Goal: Task Accomplishment & Management: Manage account settings

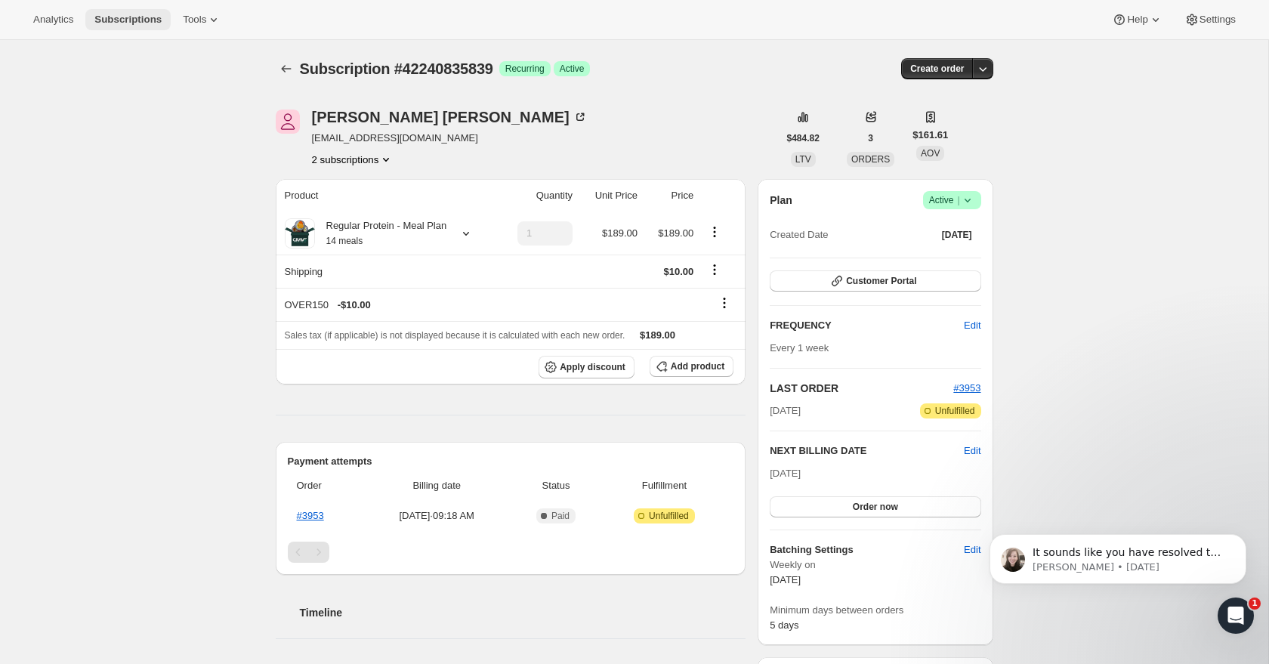
click at [122, 18] on span "Subscriptions" at bounding box center [127, 20] width 67 height 12
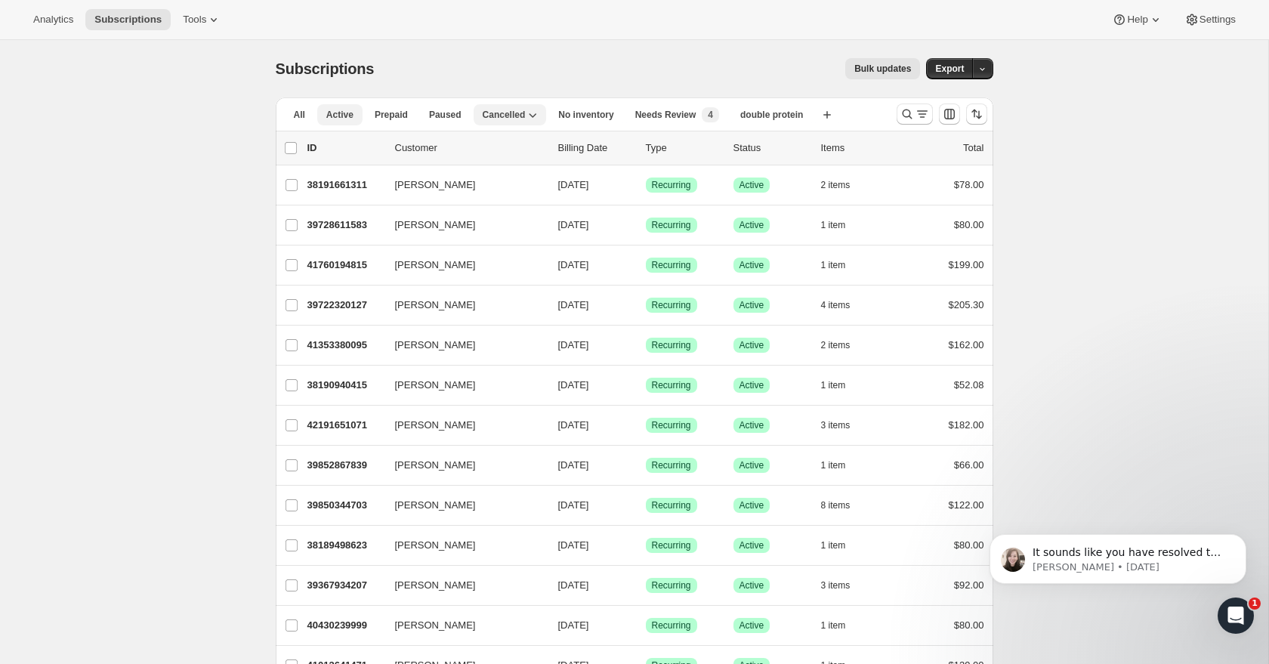
click at [341, 118] on span "Active" at bounding box center [339, 115] width 27 height 12
click at [500, 114] on span "Cancelled" at bounding box center [504, 115] width 43 height 12
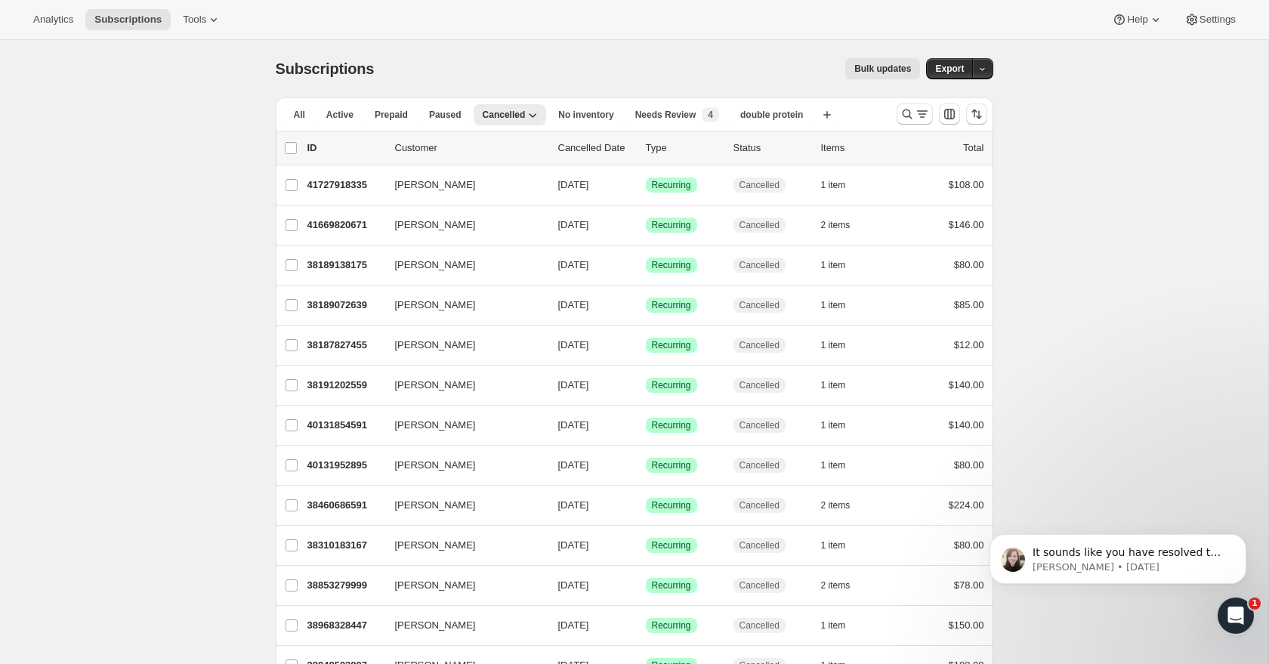
click at [603, 146] on p "Cancelled Date" at bounding box center [596, 147] width 76 height 15
click at [980, 121] on icon "Sort the results" at bounding box center [976, 114] width 15 height 15
click at [934, 204] on span "Cancelled date" at bounding box center [937, 204] width 66 height 11
click at [886, 200] on input "Cancelled date" at bounding box center [885, 199] width 1 height 1
radio input "true"
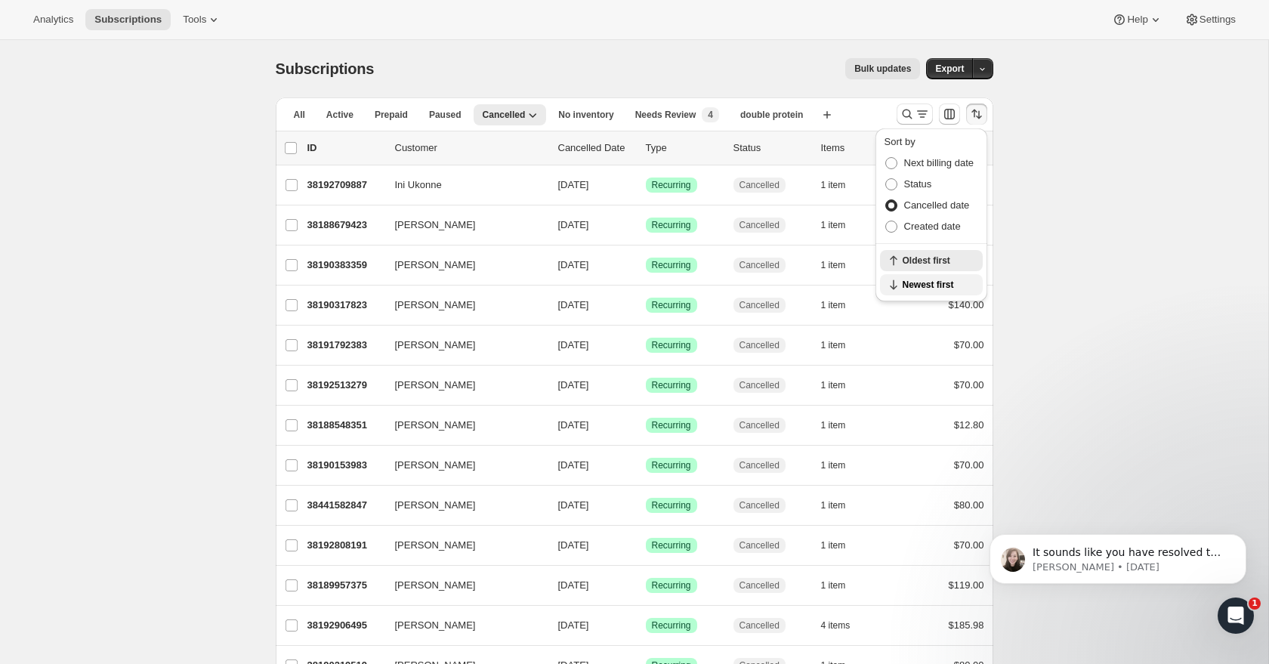
click at [925, 282] on span "Newest first" at bounding box center [938, 285] width 71 height 12
click at [435, 116] on span "Paused" at bounding box center [445, 115] width 32 height 12
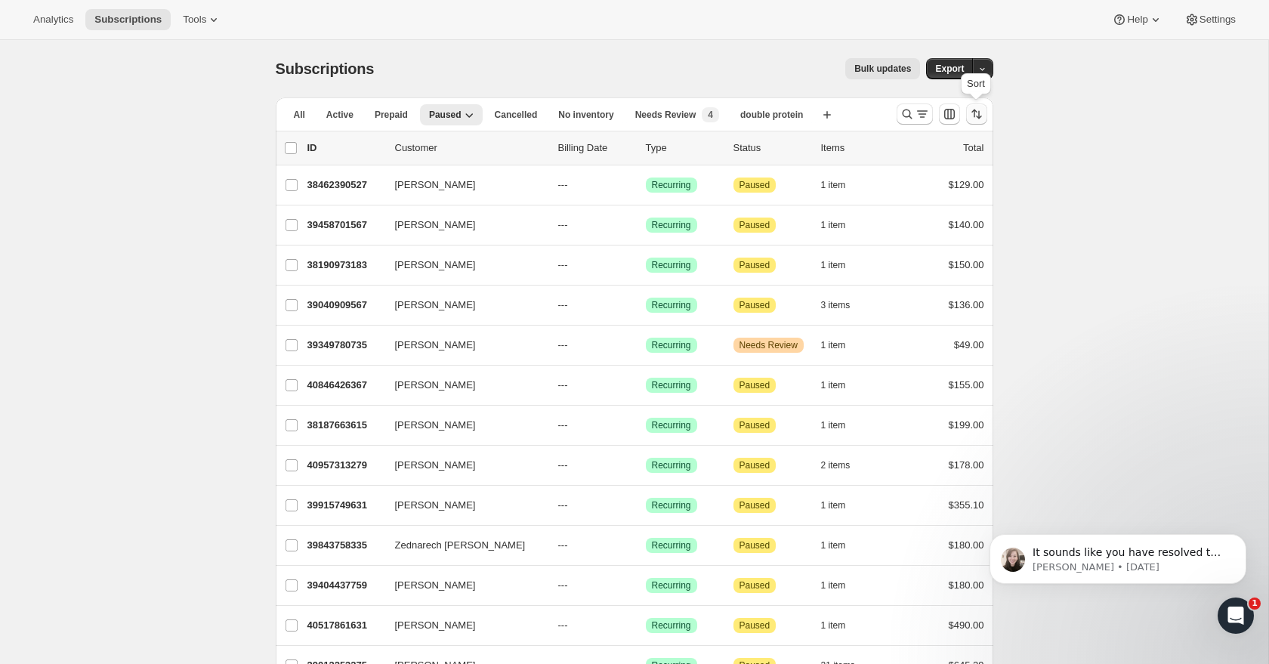
click at [974, 118] on icon "Sort the results" at bounding box center [976, 114] width 15 height 15
click at [943, 207] on span "Cancelled date" at bounding box center [937, 204] width 66 height 11
click at [886, 200] on input "Cancelled date" at bounding box center [885, 199] width 1 height 1
radio input "true"
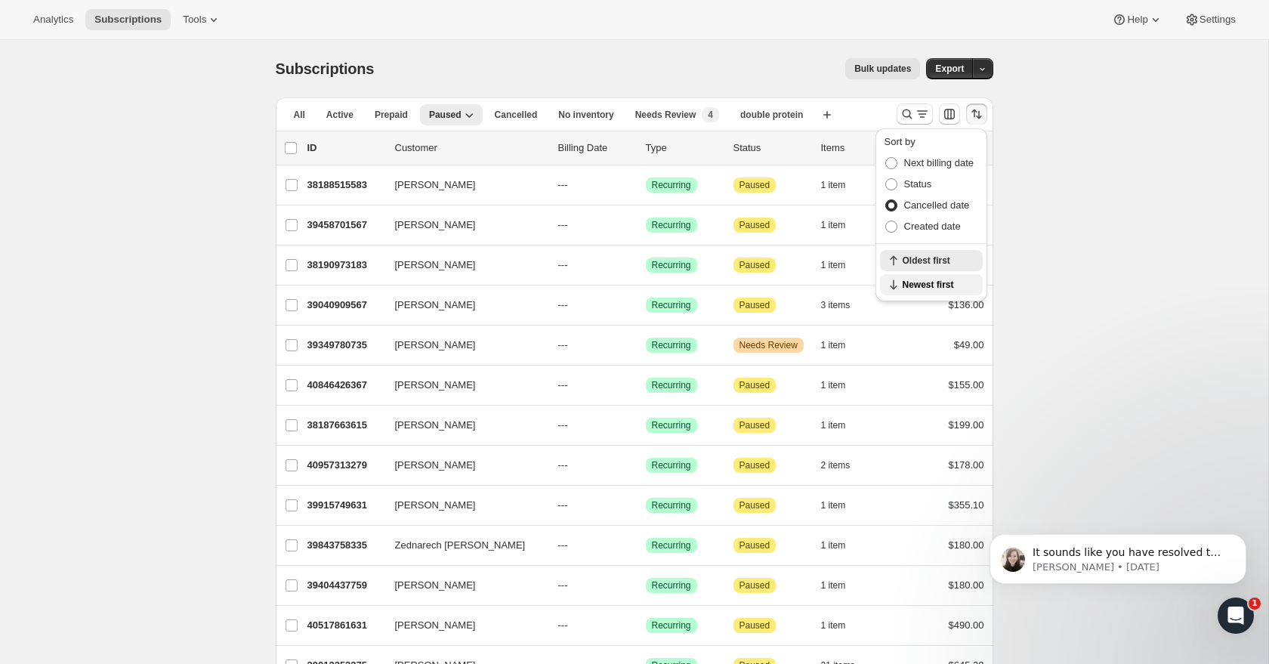
click at [943, 280] on span "Newest first" at bounding box center [938, 285] width 71 height 12
click at [940, 63] on span "Export" at bounding box center [949, 69] width 29 height 12
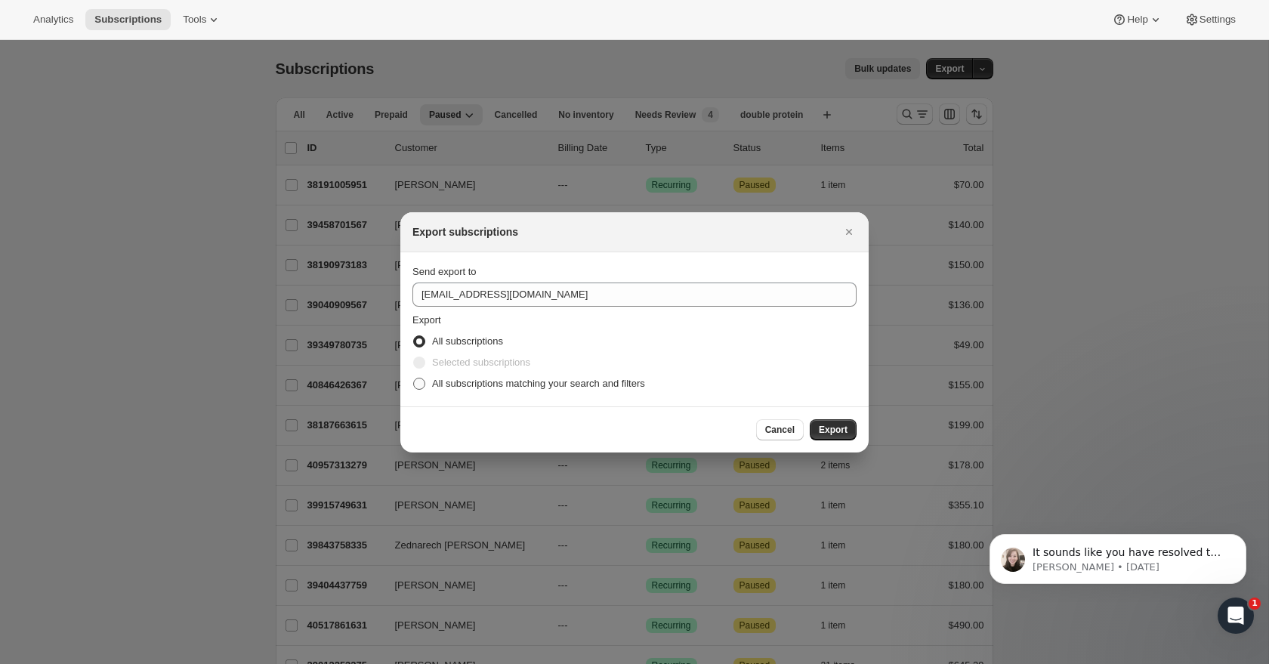
click at [422, 381] on span ":r95:" at bounding box center [419, 384] width 12 height 12
click at [414, 378] on input "All subscriptions matching your search and filters" at bounding box center [413, 378] width 1 height 1
radio input "true"
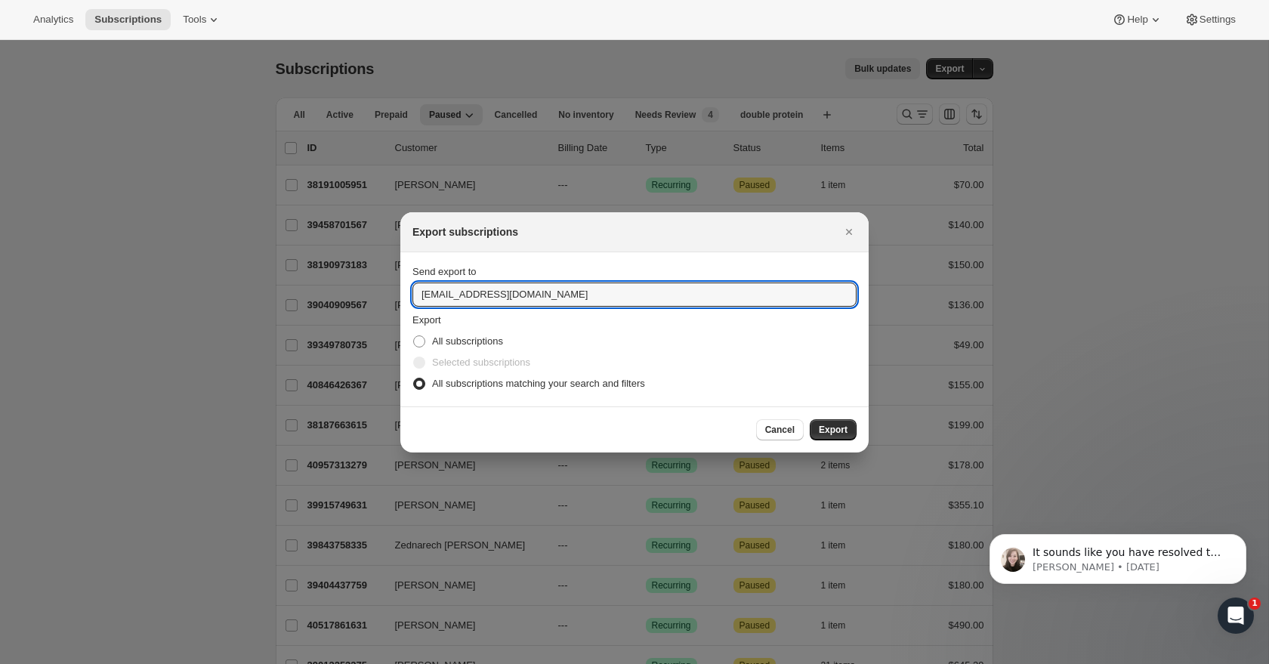
drag, startPoint x: 560, startPoint y: 293, endPoint x: 557, endPoint y: 278, distance: 15.4
click at [557, 279] on div "Send export to [EMAIL_ADDRESS][DOMAIN_NAME]" at bounding box center [634, 285] width 444 height 42
type input "[PERSON_NAME][EMAIL_ADDRESS][DOMAIN_NAME]"
click at [823, 435] on button "Export" at bounding box center [833, 429] width 47 height 21
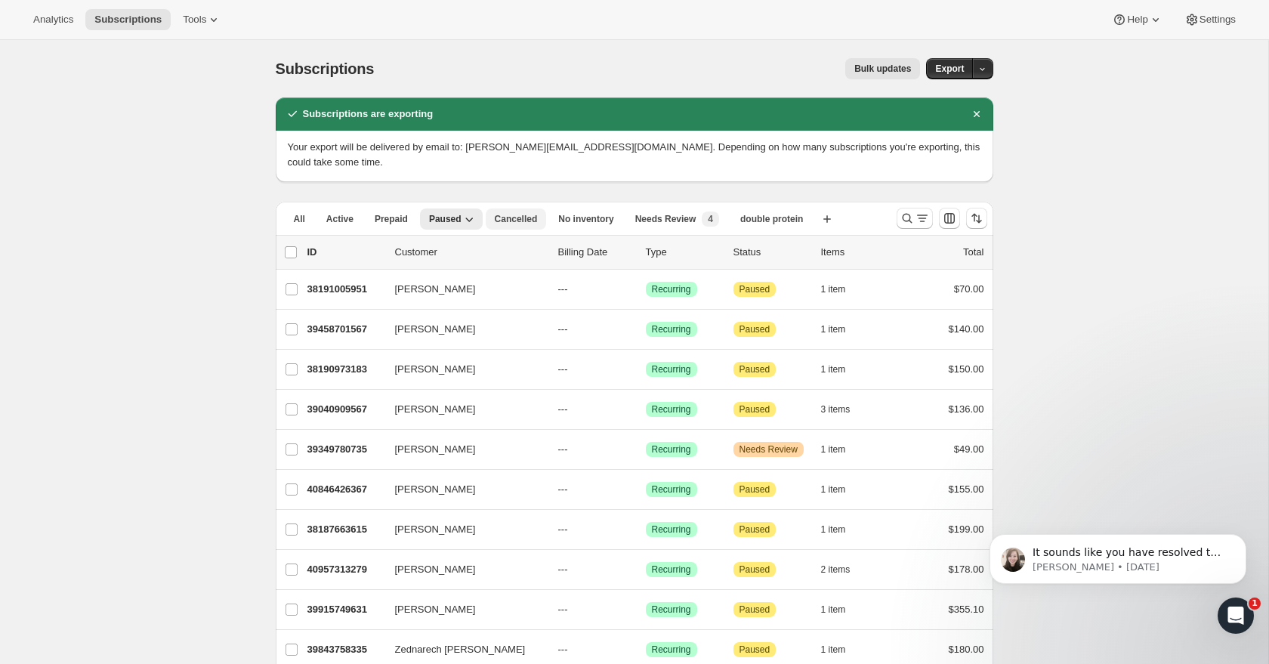
click at [521, 220] on span "Cancelled" at bounding box center [516, 219] width 43 height 12
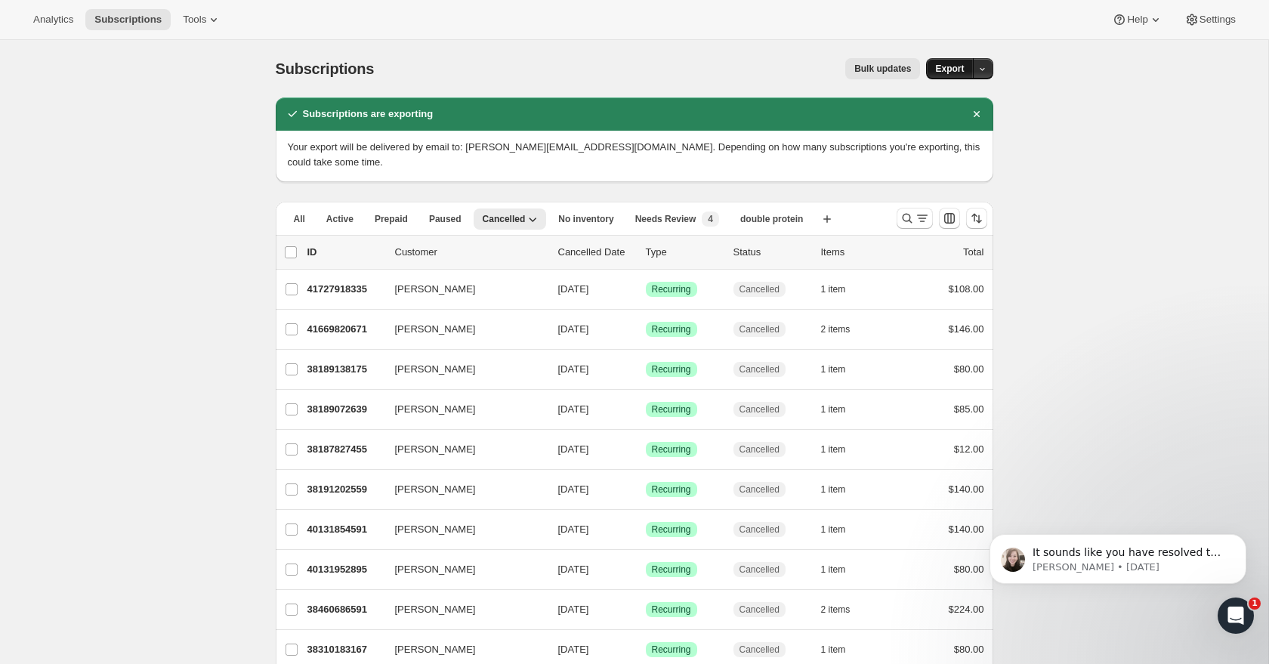
click at [945, 69] on span "Export" at bounding box center [949, 69] width 29 height 12
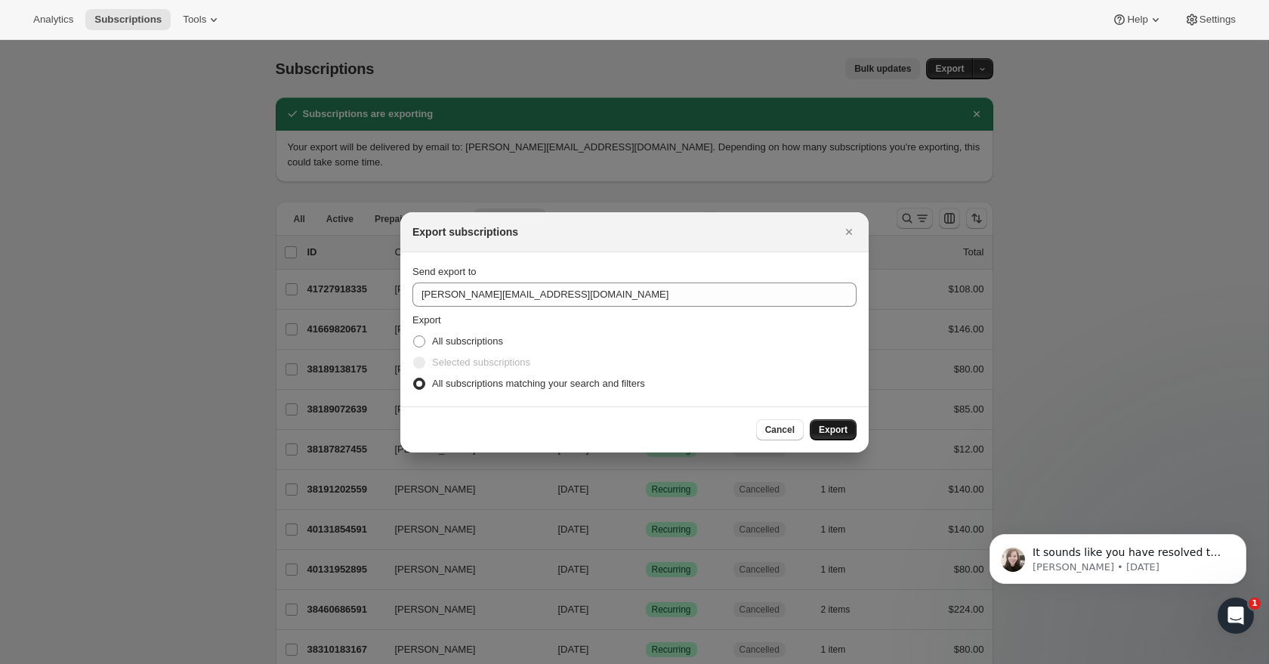
click at [827, 429] on span "Export" at bounding box center [833, 430] width 29 height 12
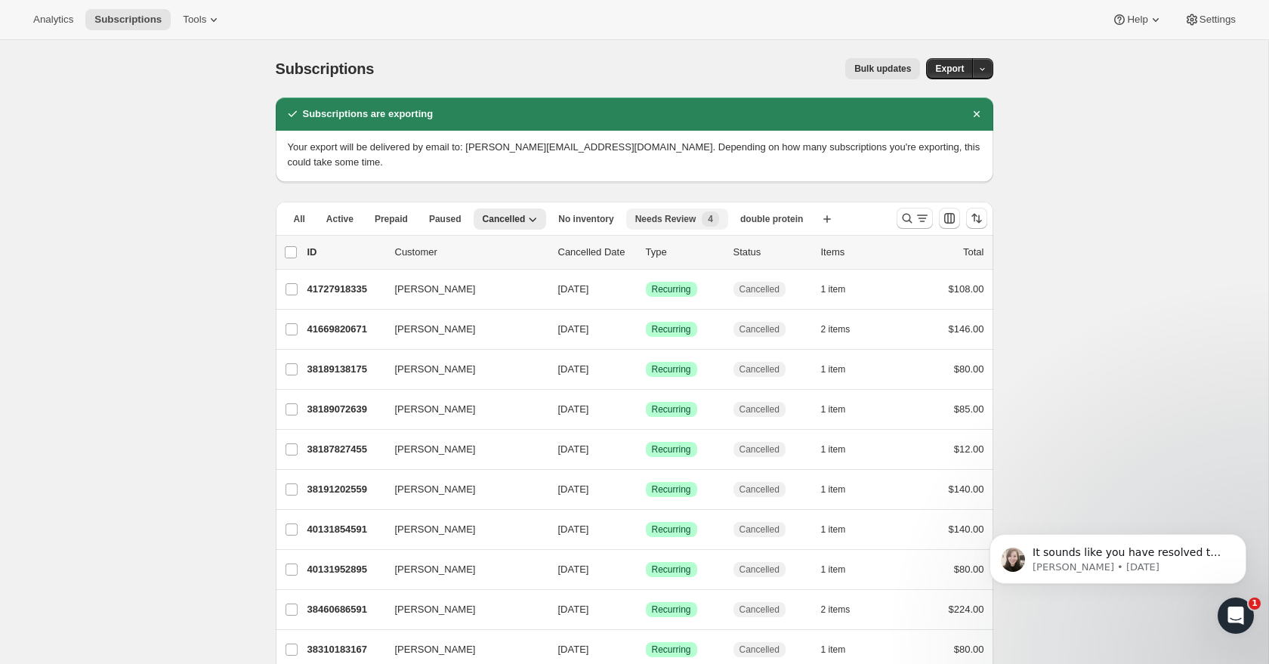
click at [658, 223] on span "Needs Review" at bounding box center [665, 219] width 61 height 12
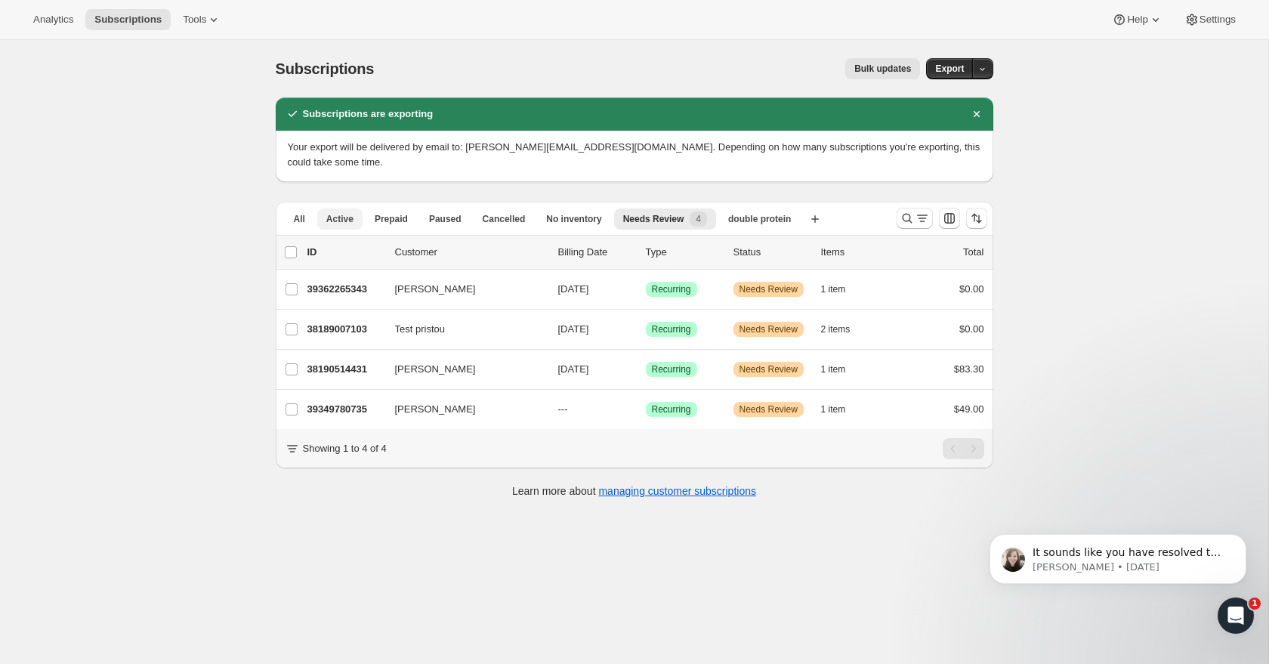
click at [341, 220] on span "Active" at bounding box center [339, 219] width 27 height 12
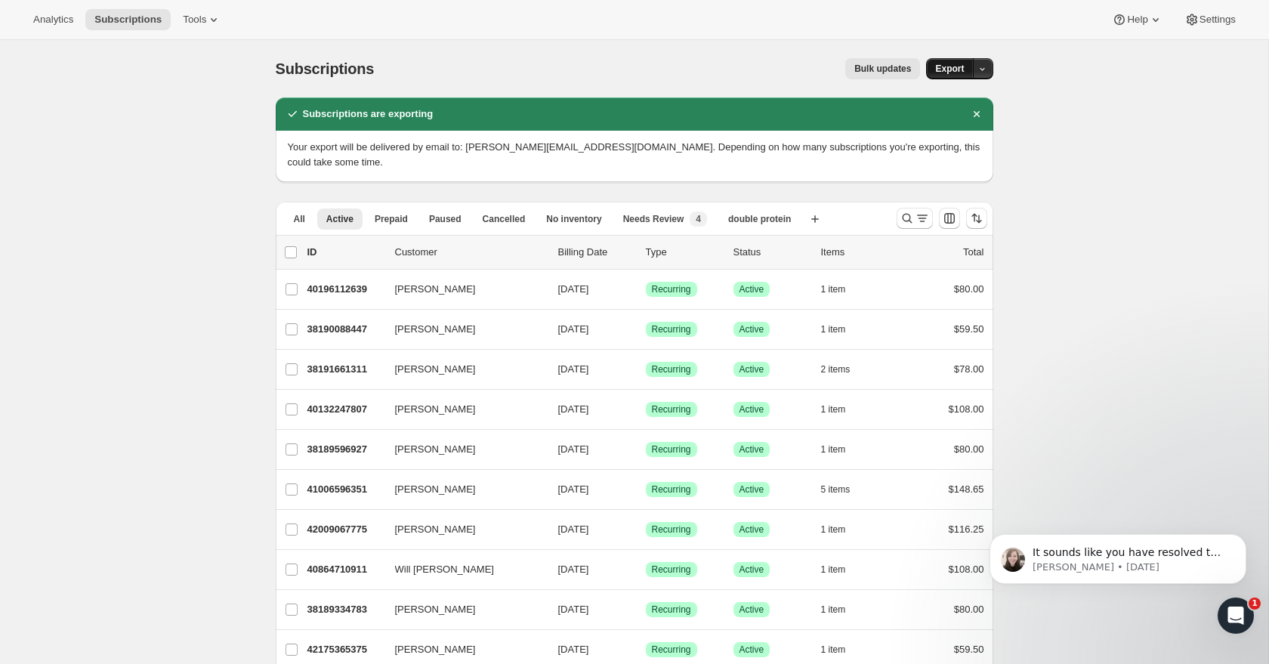
click at [960, 73] on span "Export" at bounding box center [949, 69] width 29 height 12
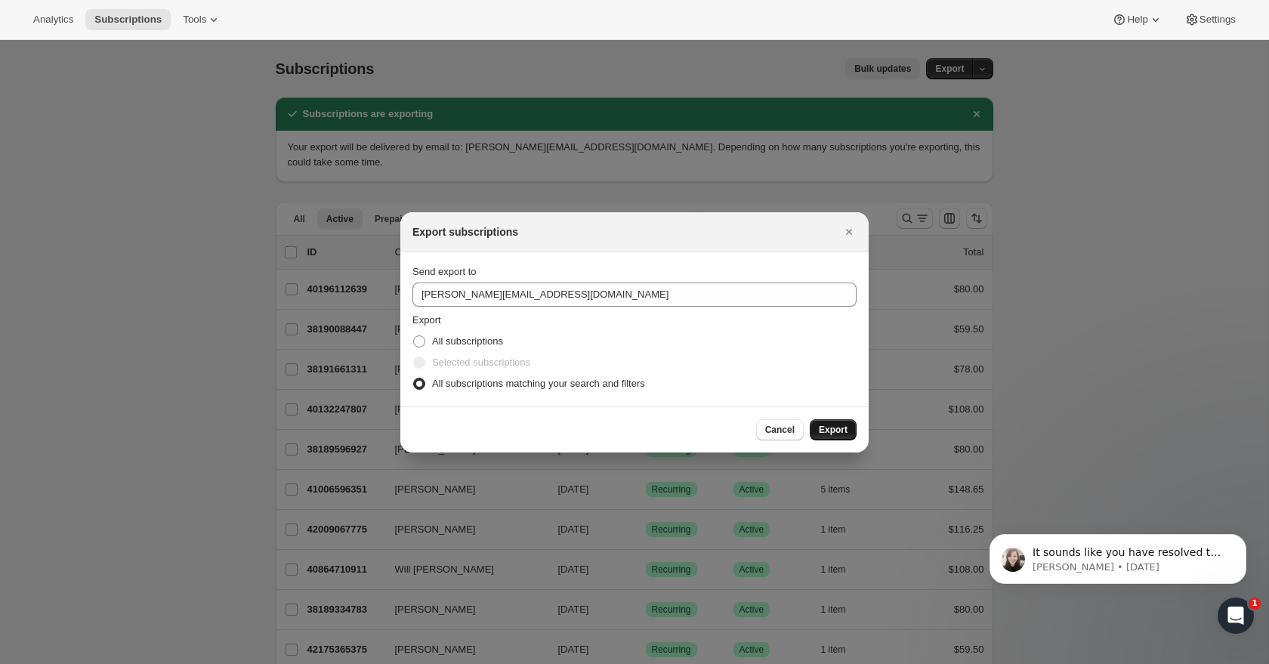
click at [854, 431] on button "Export" at bounding box center [833, 429] width 47 height 21
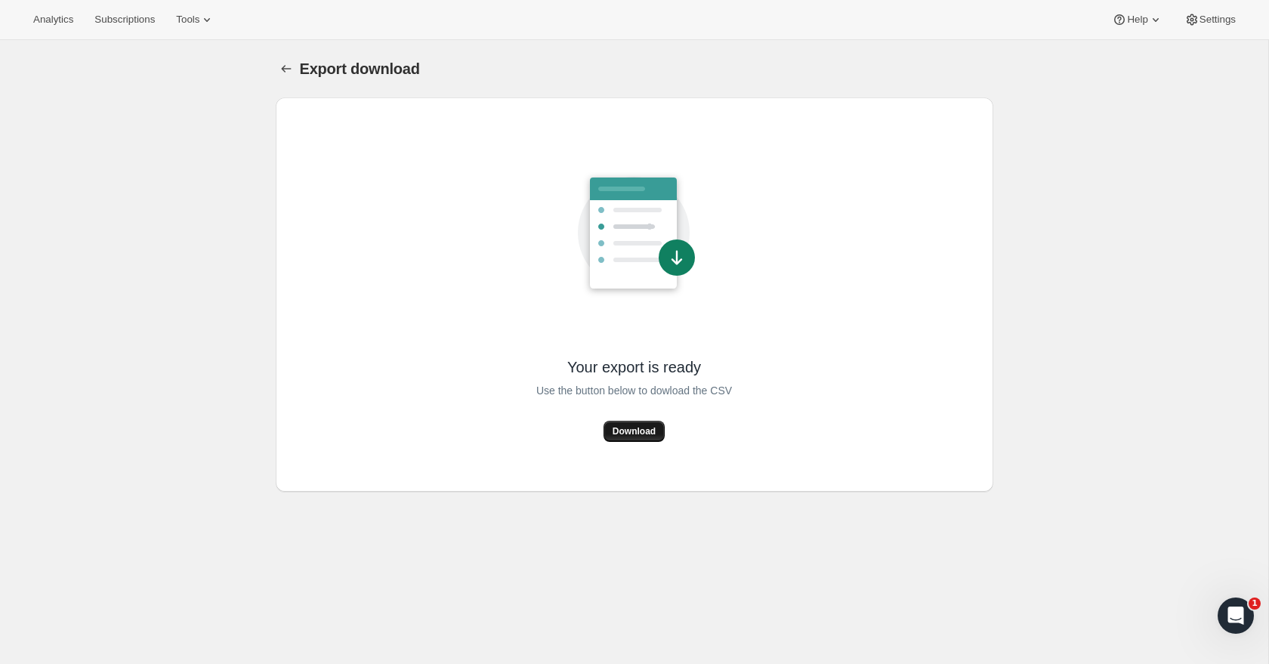
click at [651, 431] on span "Download" at bounding box center [634, 431] width 43 height 12
click at [625, 431] on span "Download" at bounding box center [634, 431] width 43 height 12
